Goal: Information Seeking & Learning: Learn about a topic

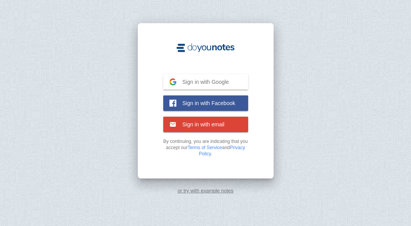
click at [227, 76] on button "Sign in with Google Google" at bounding box center [205, 81] width 85 height 15
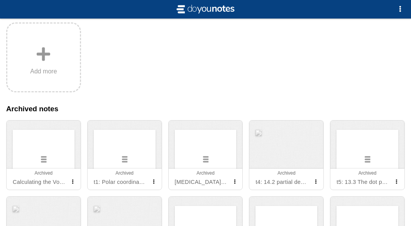
scroll to position [118, 0]
click at [43, 158] on div at bounding box center [44, 144] width 74 height 48
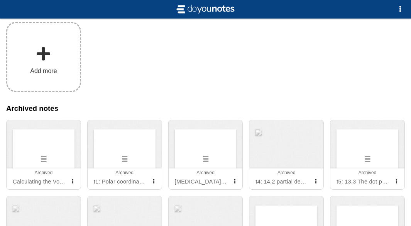
click at [67, 74] on label "Add more" at bounding box center [43, 57] width 75 height 70
click at [0, 0] on input "Add my notes" at bounding box center [0, 0] width 0 height 0
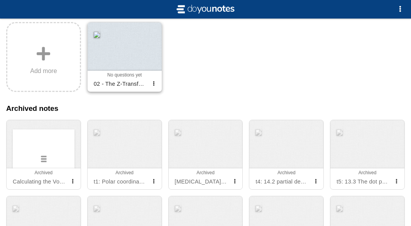
click at [131, 70] on div at bounding box center [125, 46] width 74 height 48
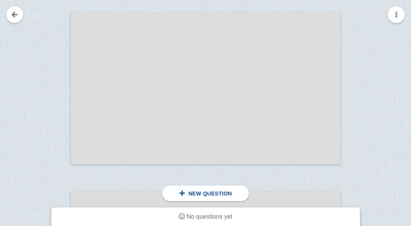
scroll to position [276, 0]
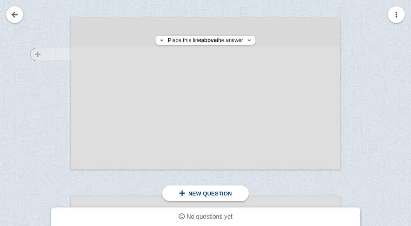
click at [58, 54] on div at bounding box center [47, 100] width 47 height 152
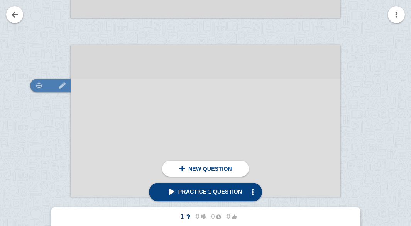
click at [41, 87] on img at bounding box center [39, 85] width 17 height 7
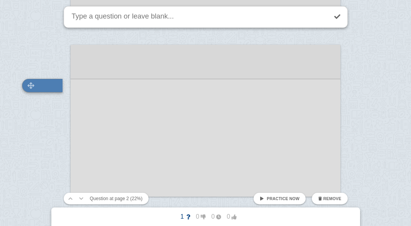
scroll to position [253, 0]
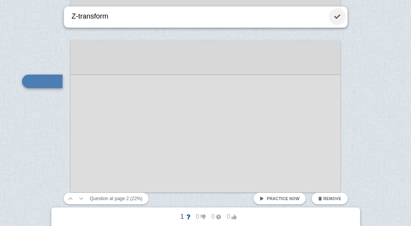
type textarea "Z-transform"
click at [335, 18] on link at bounding box center [337, 16] width 17 height 17
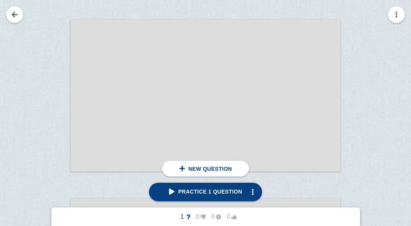
scroll to position [631, 0]
click at [53, 59] on div at bounding box center [47, 103] width 47 height 152
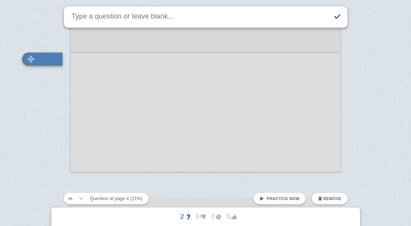
scroll to position [609, 0]
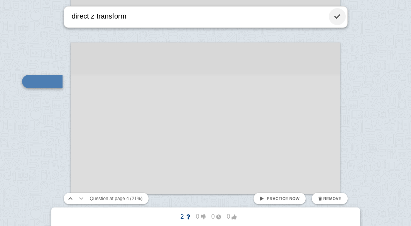
click at [336, 18] on link at bounding box center [337, 16] width 17 height 17
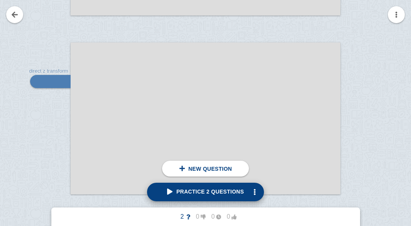
click at [218, 191] on span "Practice 2 questions" at bounding box center [205, 191] width 77 height 6
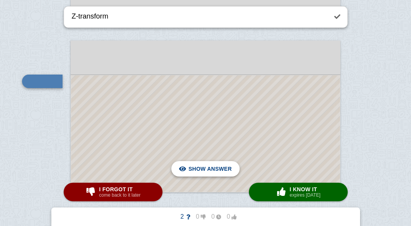
click at [205, 165] on span "Hide answer" at bounding box center [212, 168] width 40 height 17
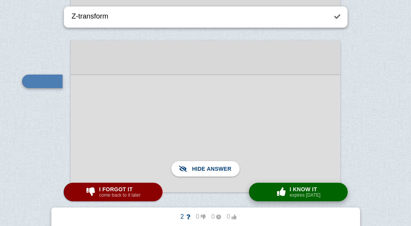
click at [306, 195] on small "expires [DATE]" at bounding box center [305, 194] width 31 height 5
type textarea "direct z transform"
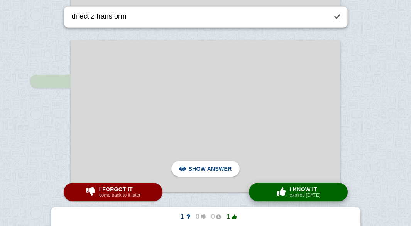
scroll to position [609, 0]
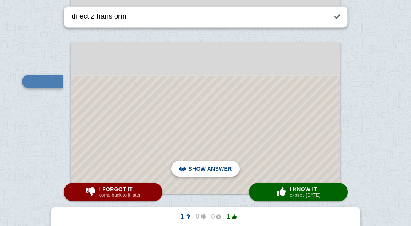
click at [203, 165] on span "Hide answer" at bounding box center [212, 168] width 40 height 17
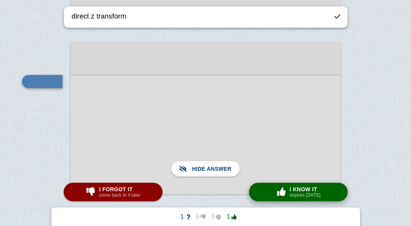
click at [283, 190] on span "button" at bounding box center [281, 191] width 12 height 8
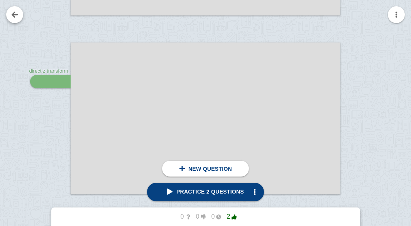
click at [10, 9] on link at bounding box center [14, 14] width 17 height 17
checkbox input "false"
